Goal: Task Accomplishment & Management: Complete application form

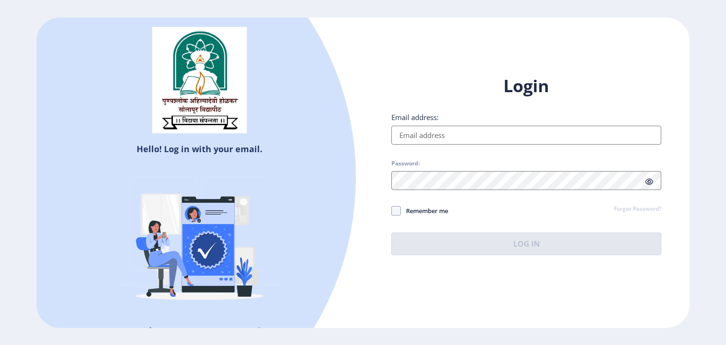
click at [508, 134] on input "Email address:" at bounding box center [526, 135] width 270 height 19
type input "[EMAIL_ADDRESS][DOMAIN_NAME]"
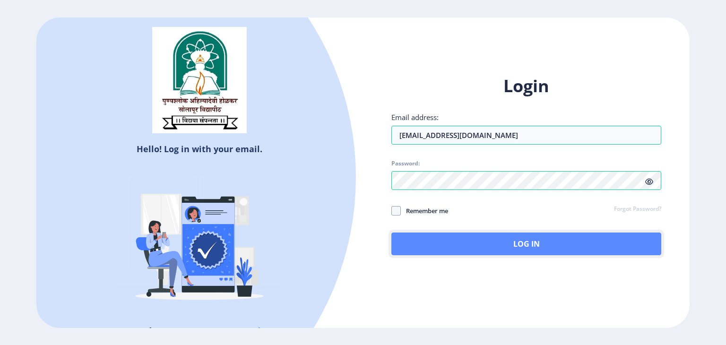
click at [486, 241] on button "Log In" at bounding box center [526, 244] width 270 height 23
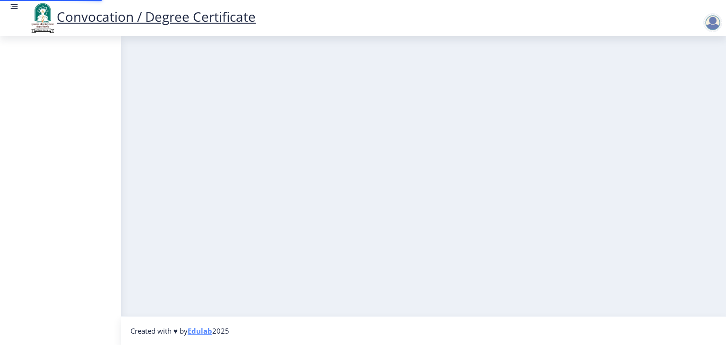
click at [486, 241] on nb-layout-column at bounding box center [423, 176] width 605 height 280
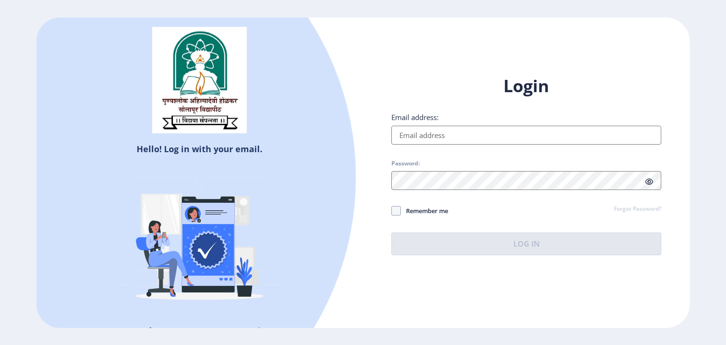
click at [420, 135] on input "Email address:" at bounding box center [526, 135] width 270 height 19
type input "[EMAIL_ADDRESS][DOMAIN_NAME]"
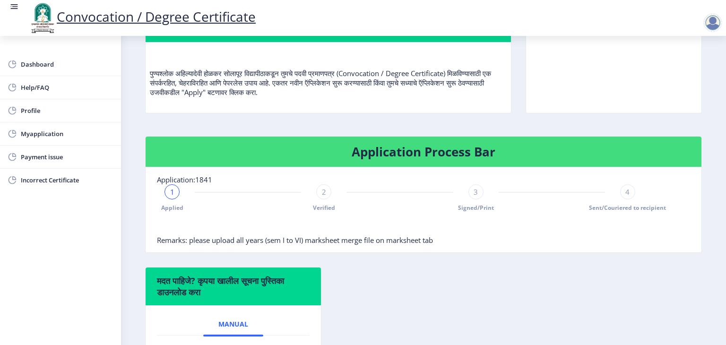
scroll to position [93, 0]
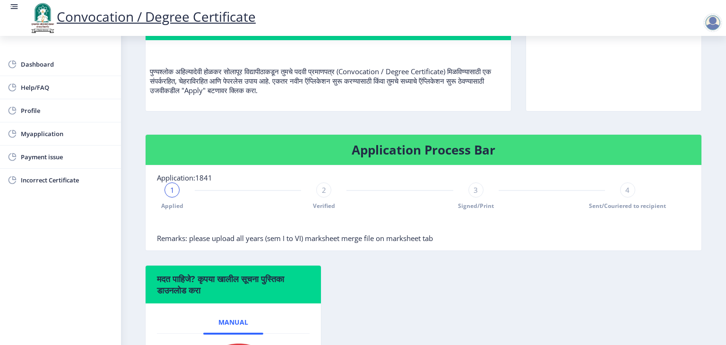
click at [324, 196] on nb-card-body "Application:1841 1 Applied 2 Verified 3 Signed/Print 4 Sent/Couriered to recipi…" at bounding box center [424, 207] width 556 height 85
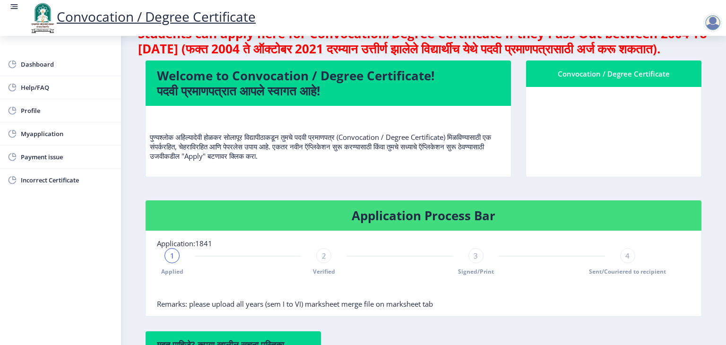
scroll to position [0, 0]
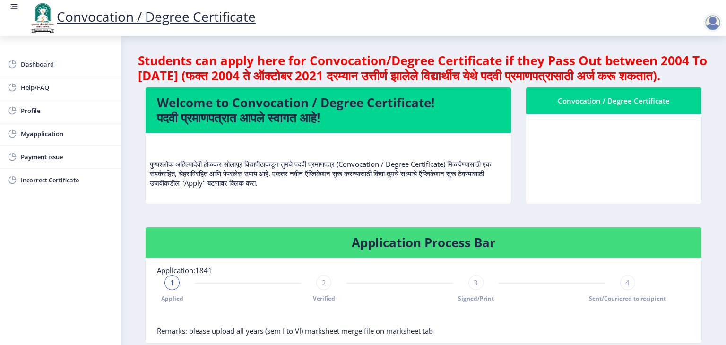
click at [202, 56] on h4 "Students can apply here for Convocation/Degree Certificate if they Pass Out bet…" at bounding box center [423, 68] width 571 height 30
